Goal: Task Accomplishment & Management: Use online tool/utility

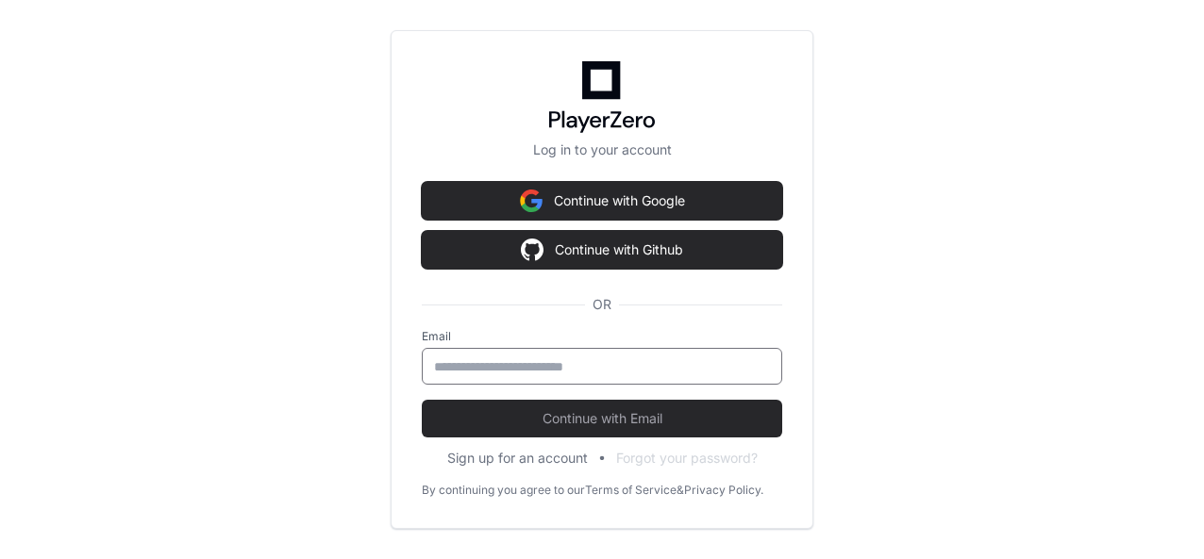
click at [496, 358] on input "email" at bounding box center [602, 367] width 336 height 19
type input "**********"
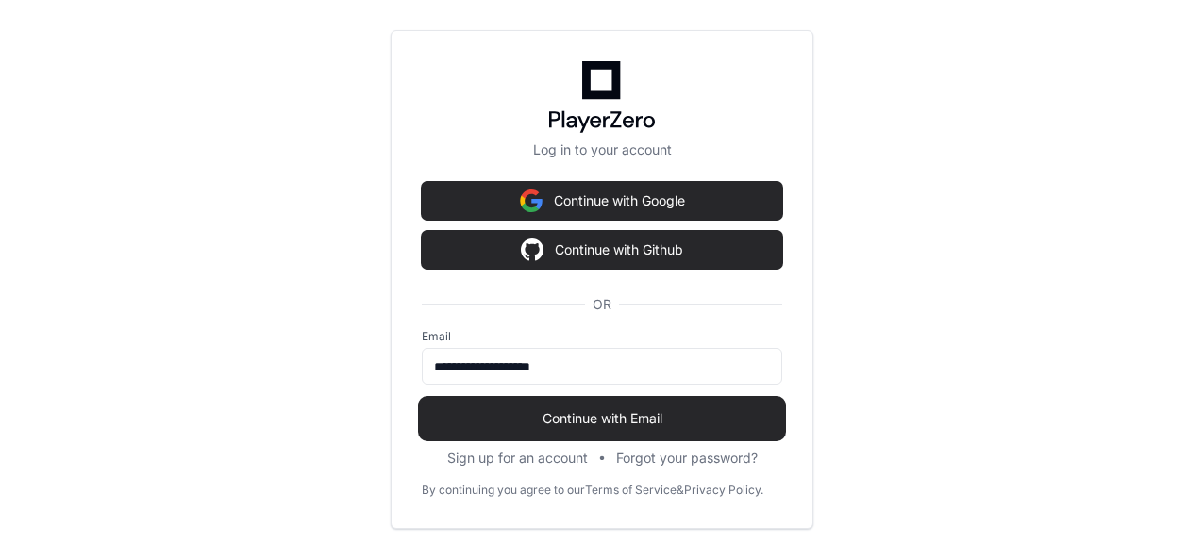
click at [590, 407] on button "Continue with Email" at bounding box center [602, 419] width 360 height 38
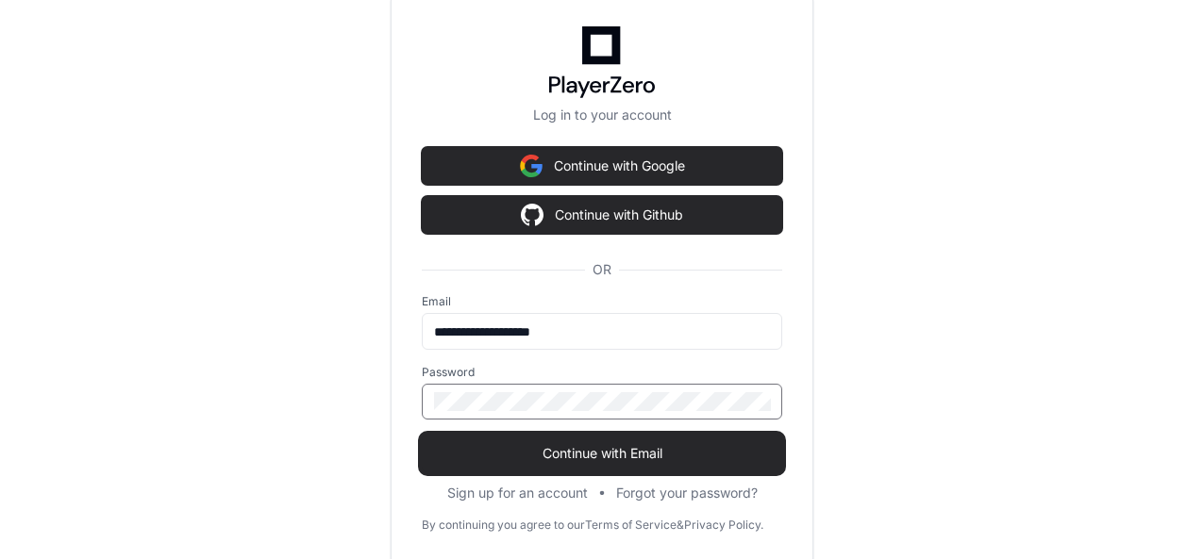
click at [422, 435] on button "Continue with Email" at bounding box center [602, 454] width 360 height 38
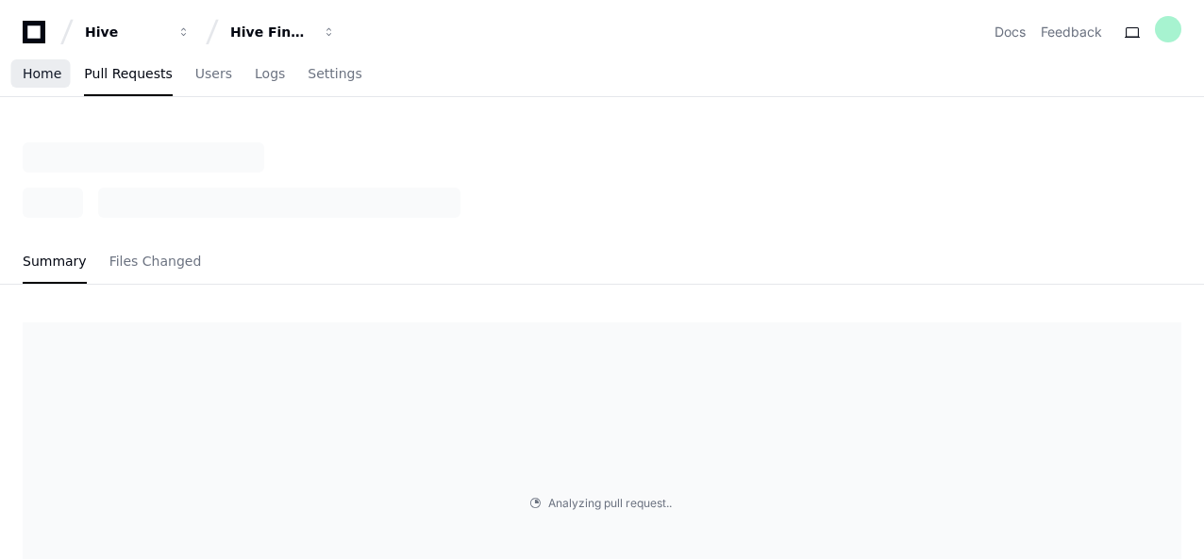
click at [40, 86] on link "Home" at bounding box center [42, 74] width 39 height 43
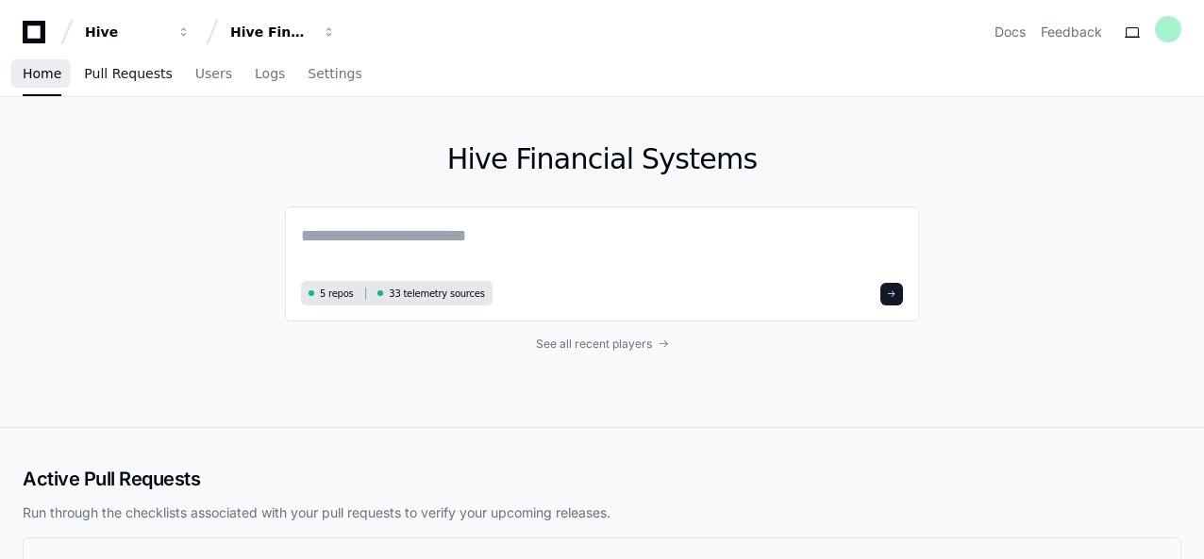
click at [109, 82] on link "Pull Requests" at bounding box center [128, 74] width 88 height 43
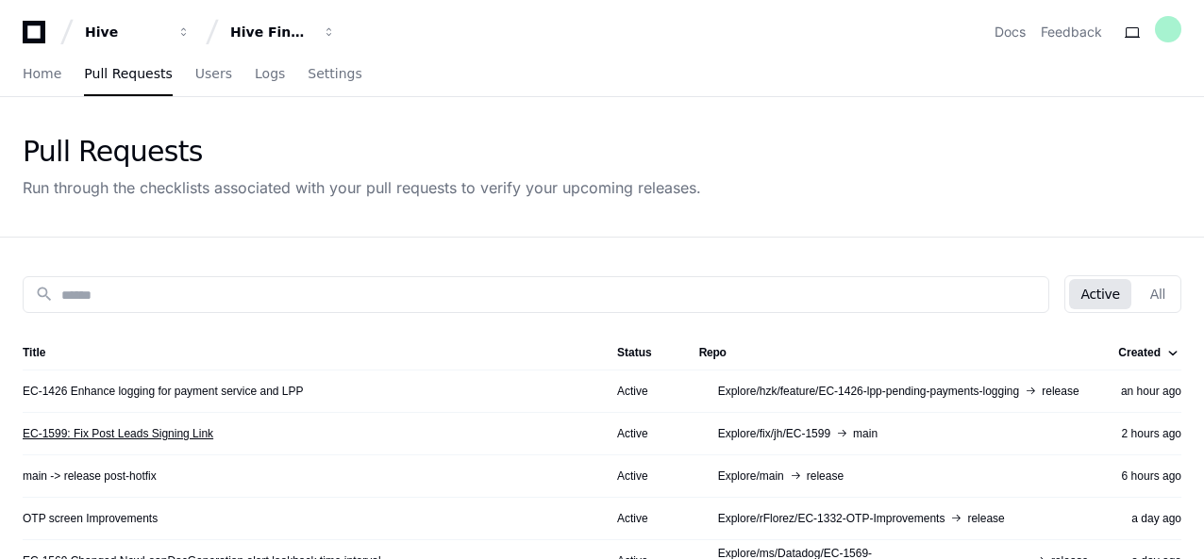
click at [151, 433] on link "EC-1599: Fix Post Leads Signing Link" at bounding box center [118, 433] width 191 height 15
